Goal: Check status: Check status

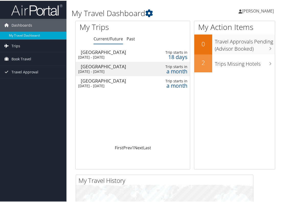
click at [115, 75] on td "Seattle Tue 28 Oct 2025 - Wed 29 Oct 2025" at bounding box center [110, 82] width 69 height 14
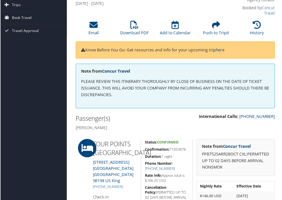
scroll to position [102, 0]
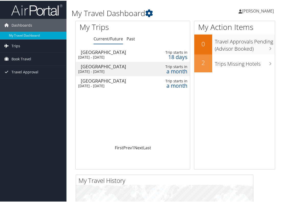
click at [110, 63] on div "Seattle" at bounding box center [113, 65] width 64 height 5
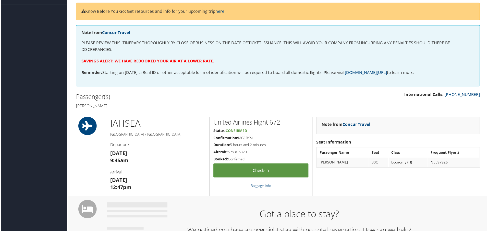
scroll to position [193, 0]
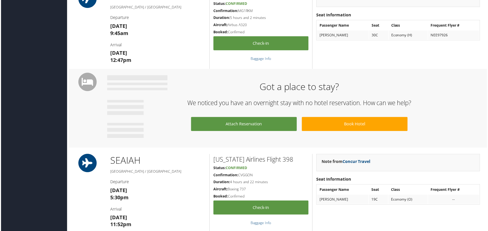
click at [80, 43] on div "IAH SEA Houston / Seattle Departure Tue 28 Oct 9:45am Arrival Tue 28 Oct 12:47p…" at bounding box center [278, 29] width 414 height 79
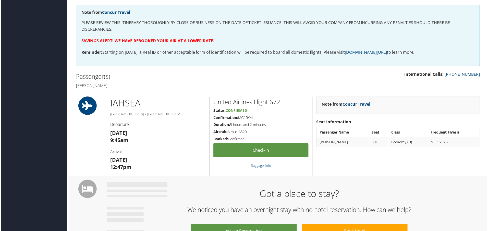
scroll to position [0, 0]
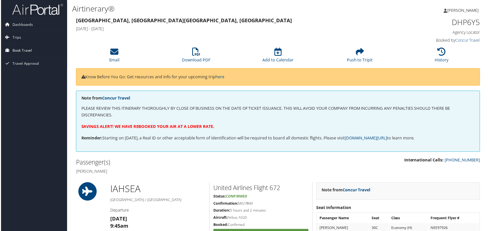
click at [30, 49] on span "Book Travel" at bounding box center [21, 50] width 20 height 13
click at [30, 76] on link "Book/Manage Online Trips" at bounding box center [33, 76] width 66 height 8
